Goal: Transaction & Acquisition: Book appointment/travel/reservation

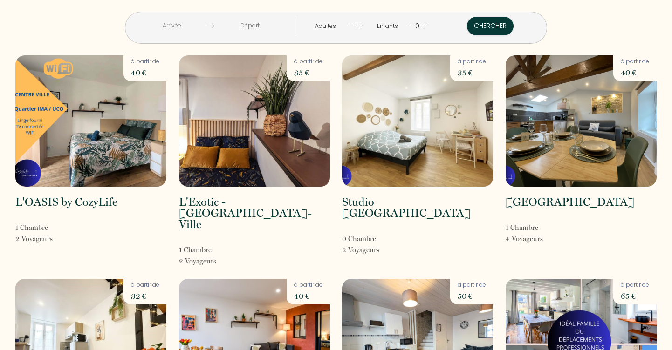
click at [127, 119] on img at bounding box center [90, 120] width 151 height 131
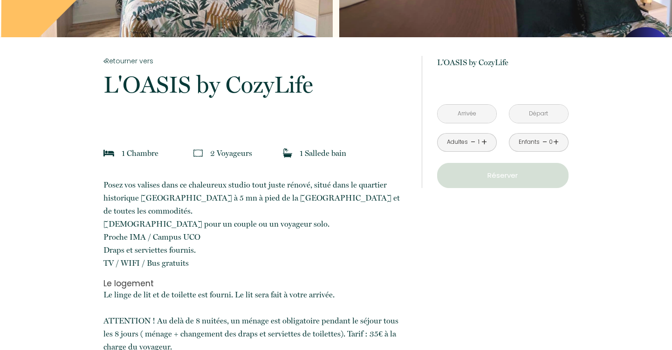
scroll to position [147, 0]
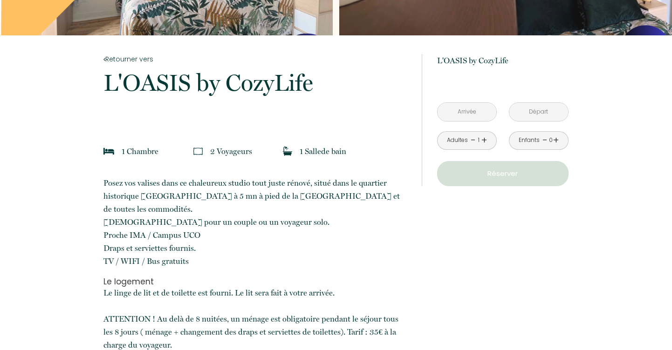
click at [484, 141] on link "+" at bounding box center [484, 140] width 6 height 14
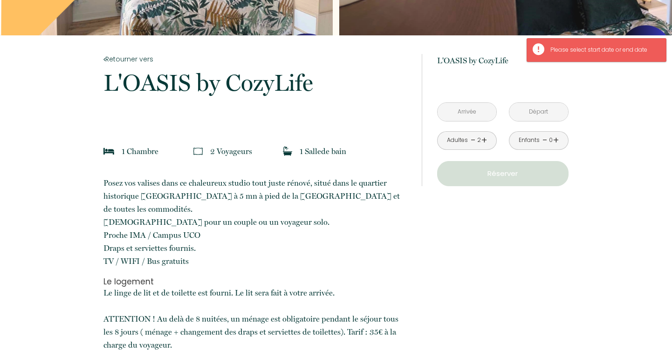
click at [477, 119] on input "text" at bounding box center [466, 112] width 59 height 18
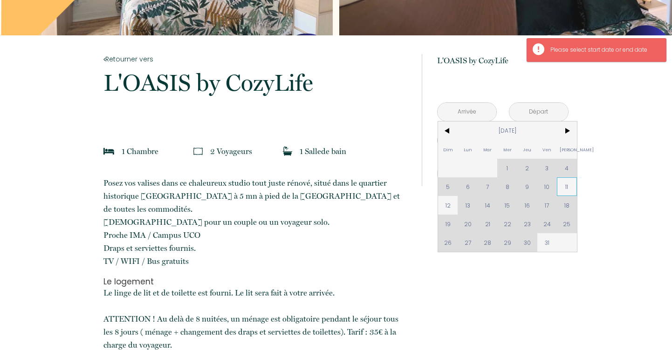
click at [568, 187] on span "11" at bounding box center [567, 186] width 20 height 19
type input "Sam 11 Oct 2025"
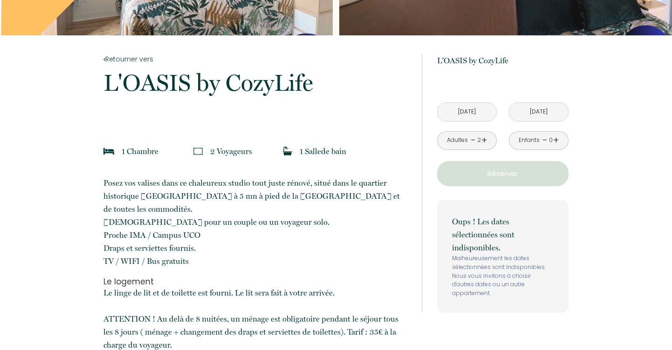
click at [544, 112] on input "Dim 12 Oct 2025" at bounding box center [538, 112] width 59 height 18
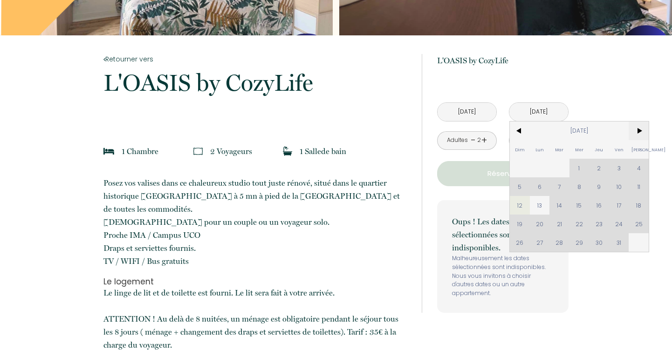
click at [639, 131] on span ">" at bounding box center [638, 131] width 20 height 19
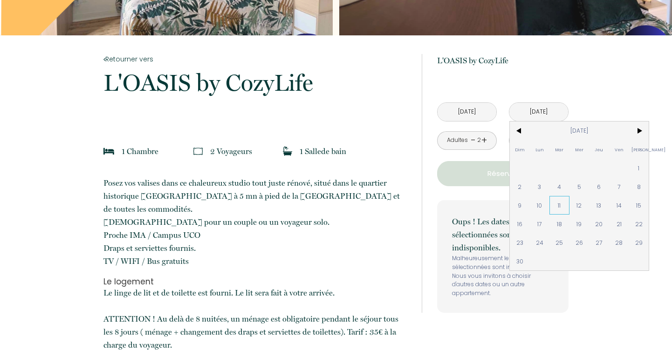
click at [559, 206] on span "11" at bounding box center [559, 205] width 20 height 19
type input "Mar 11 Nov 2025"
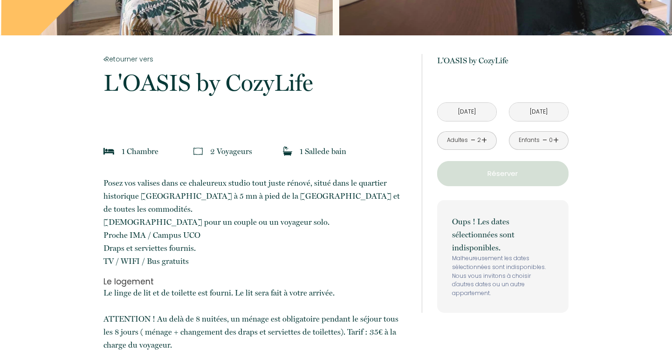
click at [484, 114] on input "Sam 11 Oct 2025" at bounding box center [466, 112] width 59 height 18
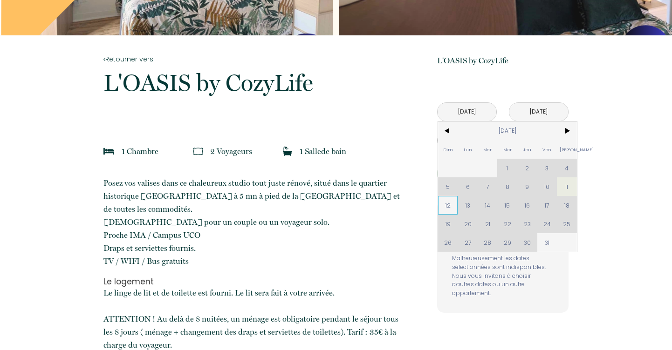
click at [450, 202] on span "12" at bounding box center [448, 205] width 20 height 19
type input "Dim 12 Oct 2025"
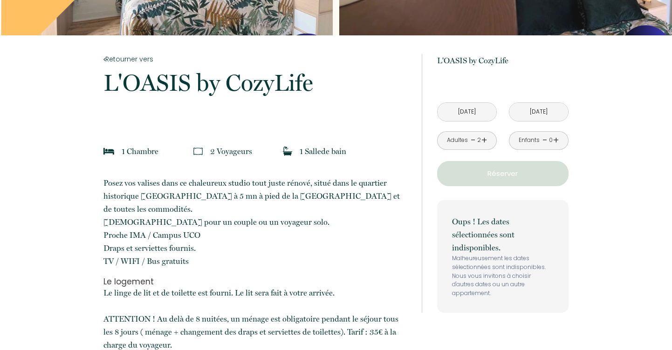
click at [519, 170] on p "Réserver" at bounding box center [502, 173] width 125 height 11
click at [548, 216] on p "Oups ! Les dates sélectionnées sont indisponibles." at bounding box center [503, 234] width 102 height 39
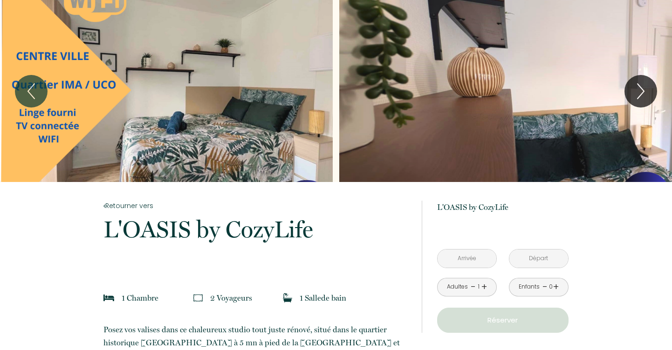
scroll to position [147, 0]
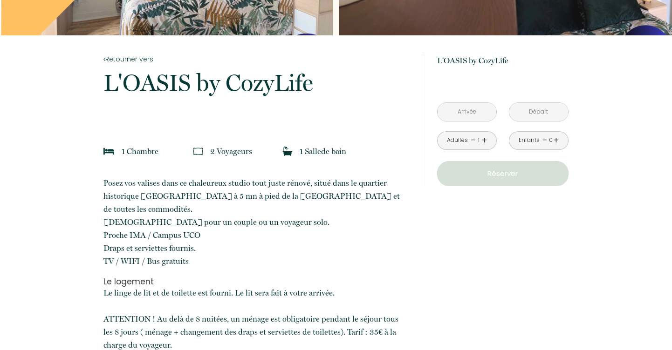
click at [479, 112] on input "text" at bounding box center [466, 112] width 59 height 18
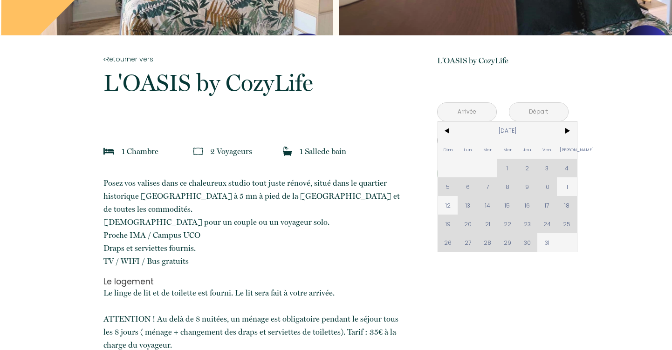
click at [470, 206] on div "Dim Lun Mar Mer Jeu Ven Sam 1 2 3 4 5 6 7 8 9 10 11 12 13 14 15 16 17 18 19 20 …" at bounding box center [507, 187] width 139 height 130
click at [468, 207] on div "Dim Lun Mar Mer Jeu Ven Sam 1 2 3 4 5 6 7 8 9 10 11 12 13 14 15 16 17 18 19 20 …" at bounding box center [507, 187] width 139 height 130
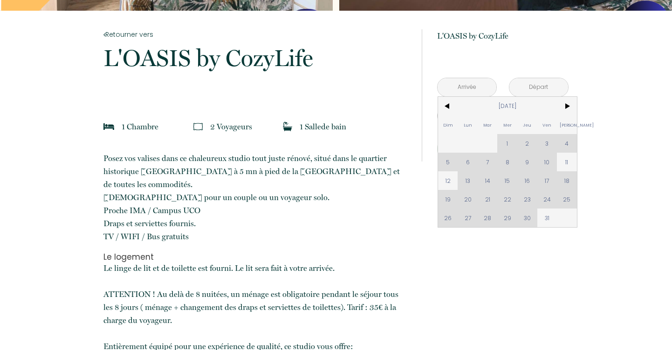
scroll to position [177, 0]
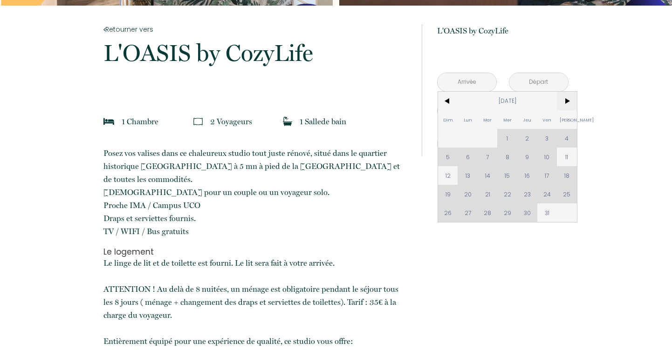
click at [567, 101] on span ">" at bounding box center [567, 101] width 20 height 19
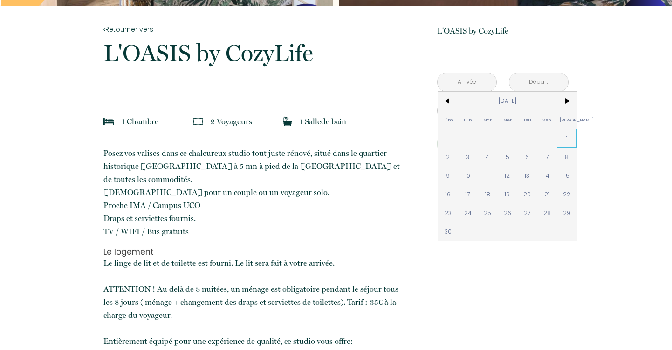
click at [568, 137] on span "1" at bounding box center [567, 138] width 20 height 19
type input "[DATE]"
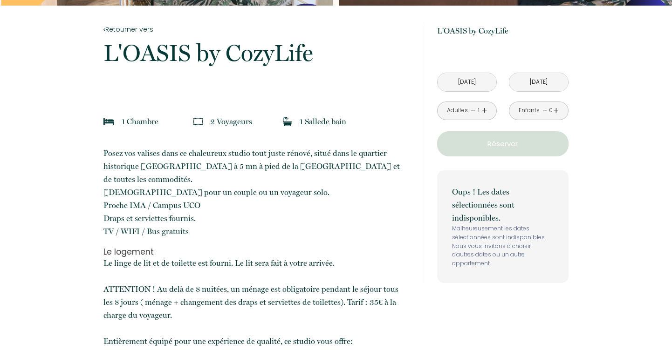
click at [448, 232] on div "Oups ! Les dates sélectionnées sont indisponibles. Malheureusement les dates sé…" at bounding box center [502, 227] width 131 height 113
click at [535, 80] on input "[DATE]" at bounding box center [538, 82] width 59 height 18
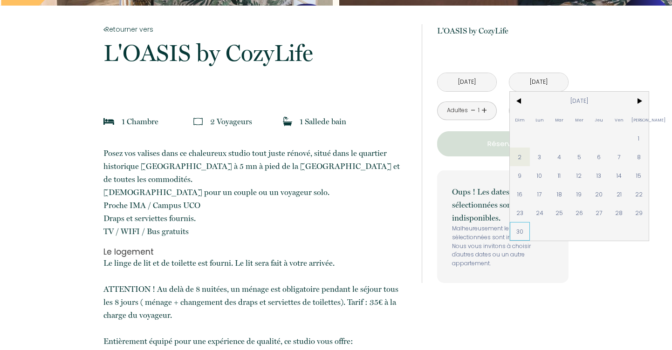
click at [520, 229] on span "30" at bounding box center [520, 231] width 20 height 19
type input "[DATE]"
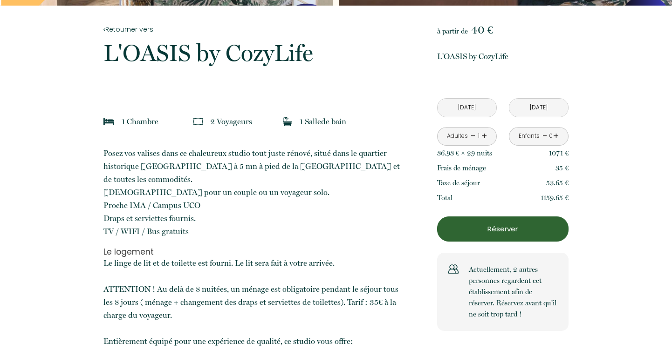
click at [485, 136] on link "+" at bounding box center [484, 136] width 6 height 14
